Goal: Task Accomplishment & Management: Complete application form

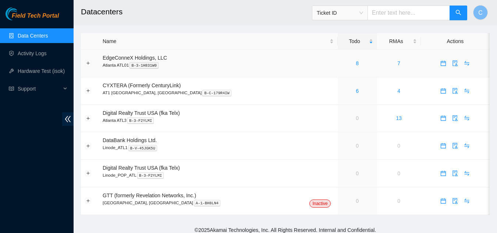
click at [342, 64] on div "8" at bounding box center [357, 63] width 31 height 8
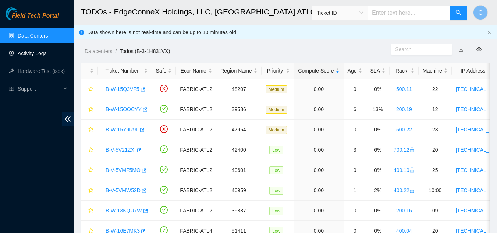
click at [47, 56] on link "Activity Logs" at bounding box center [32, 53] width 29 height 6
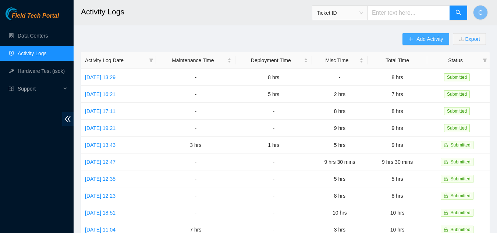
click at [438, 42] on span "Add Activity" at bounding box center [429, 39] width 26 height 8
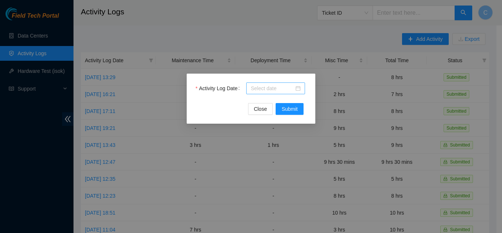
click at [279, 91] on input "Activity Log Date" at bounding box center [272, 88] width 43 height 8
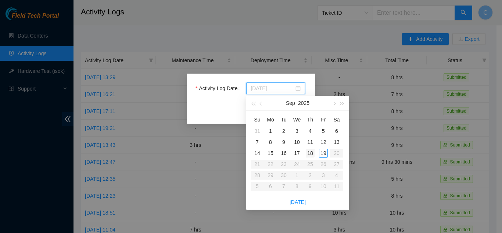
type input "[DATE]"
click at [310, 153] on div "18" at bounding box center [310, 153] width 9 height 9
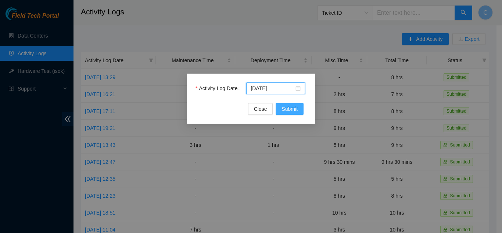
click at [286, 106] on span "Submit" at bounding box center [290, 109] width 16 height 8
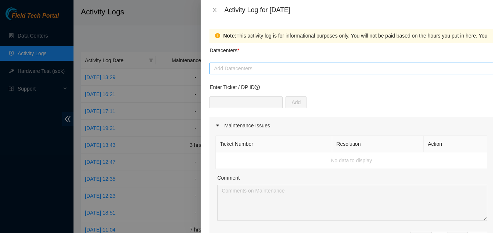
click at [293, 67] on div at bounding box center [351, 68] width 280 height 9
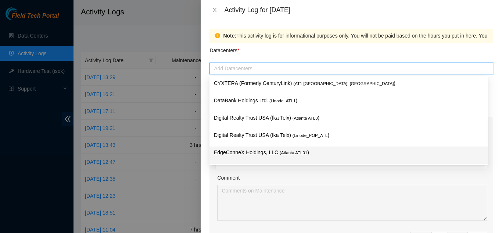
click at [251, 155] on p "EdgeConneX Holdings, LLC ( [GEOGRAPHIC_DATA] ATL01 )" at bounding box center [349, 152] width 270 height 8
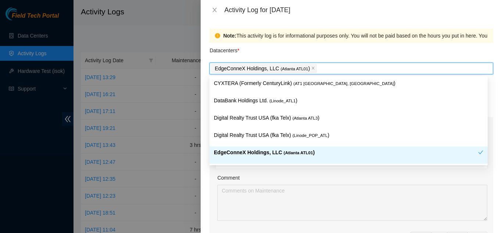
click at [390, 184] on div "Comment" at bounding box center [352, 179] width 270 height 11
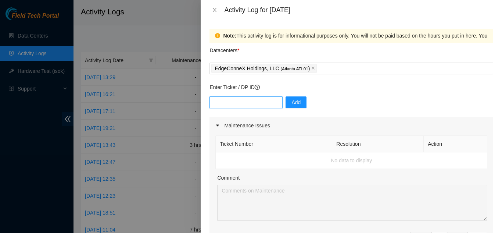
click at [245, 101] on input "text" at bounding box center [246, 102] width 73 height 12
type input "DP84369"
click at [292, 100] on span "Add" at bounding box center [296, 102] width 9 height 8
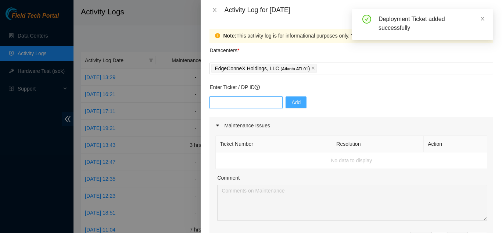
click at [228, 99] on input "text" at bounding box center [246, 102] width 73 height 12
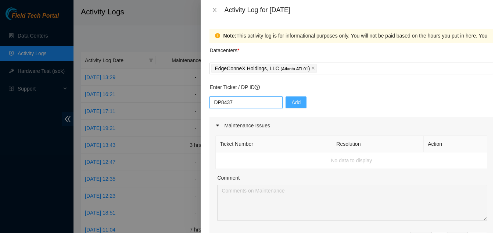
type input "DP84370"
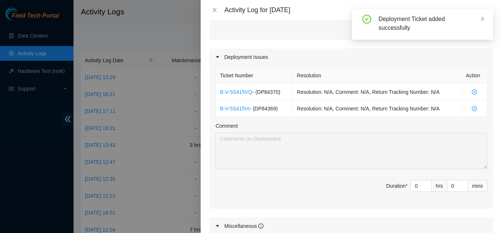
scroll to position [257, 0]
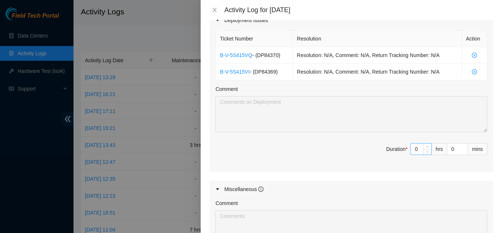
click at [413, 149] on input "0" at bounding box center [421, 148] width 21 height 11
type input "8"
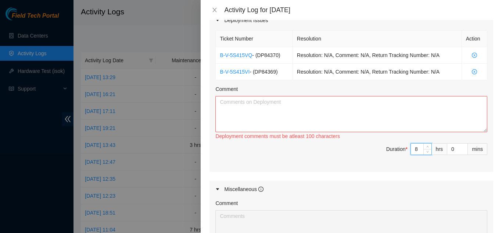
type input "8"
click at [333, 108] on textarea "Comment" at bounding box center [351, 114] width 272 height 36
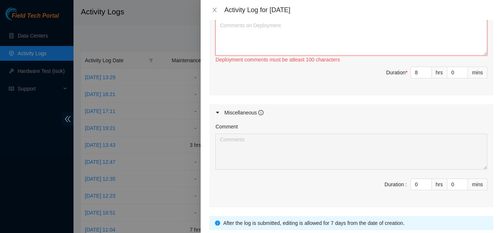
scroll to position [205, 0]
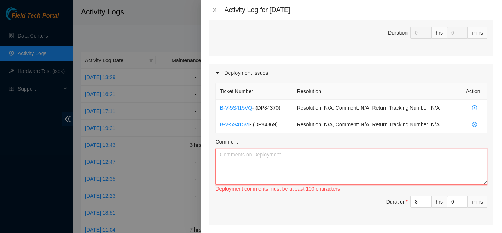
click at [272, 173] on textarea "Comment" at bounding box center [351, 167] width 272 height 36
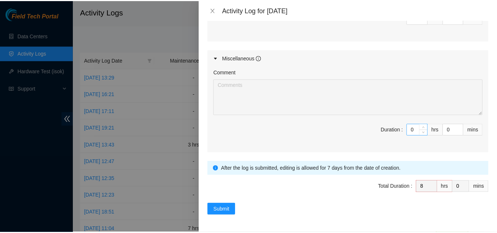
scroll to position [389, 0]
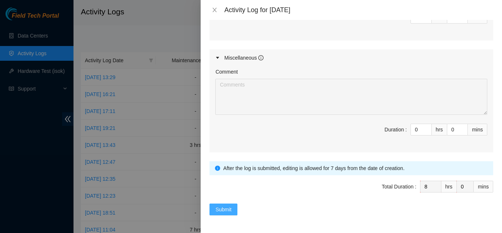
type textarea "Training with the [PERSON_NAME] and [PERSON_NAME]: Started teaching the guys th…"
click at [225, 211] on span "Submit" at bounding box center [223, 209] width 16 height 8
